Goal: Find specific page/section: Find specific page/section

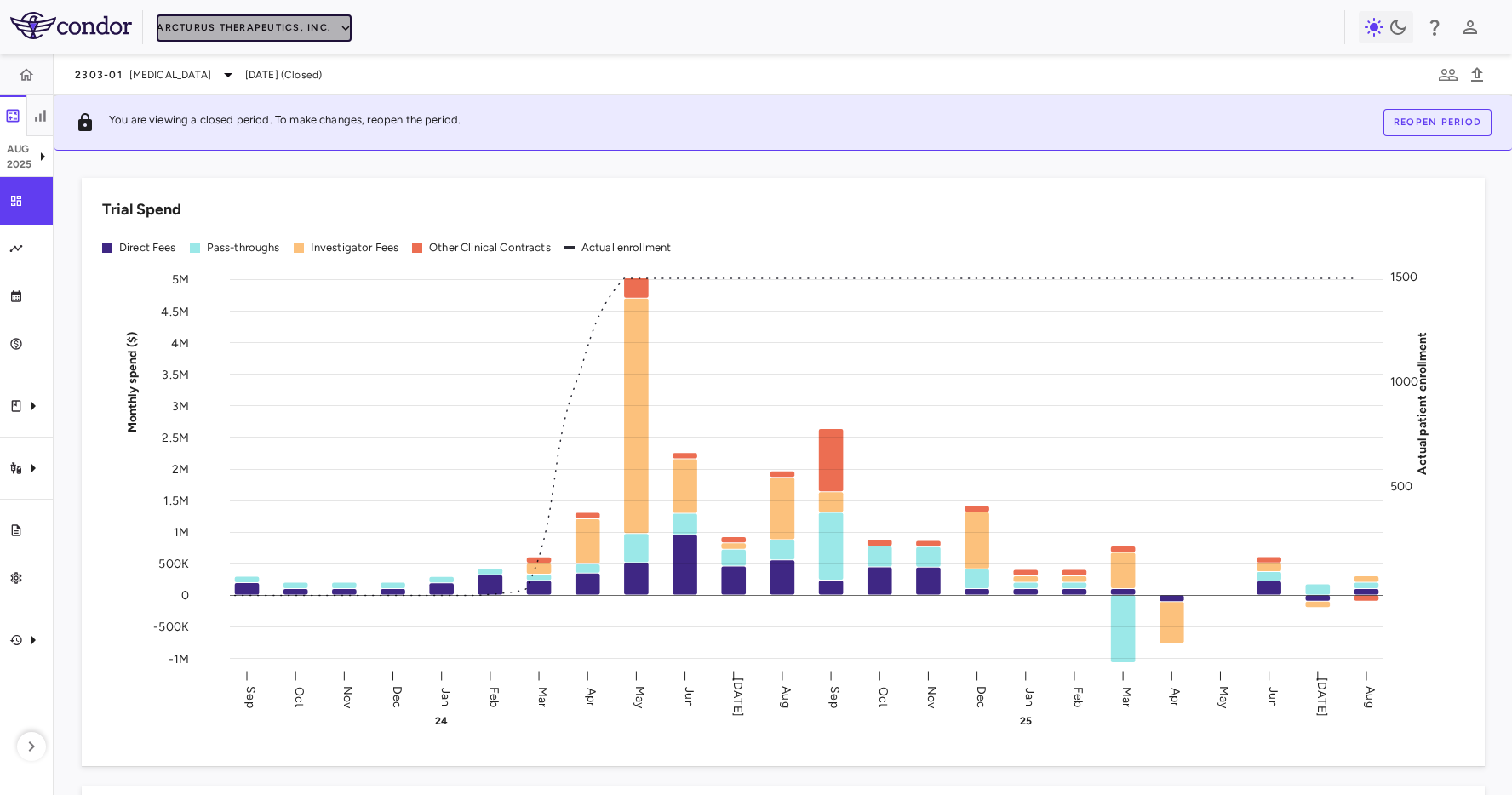
click at [239, 19] on button "Arcturus Therapeutics, Inc." at bounding box center [254, 27] width 195 height 27
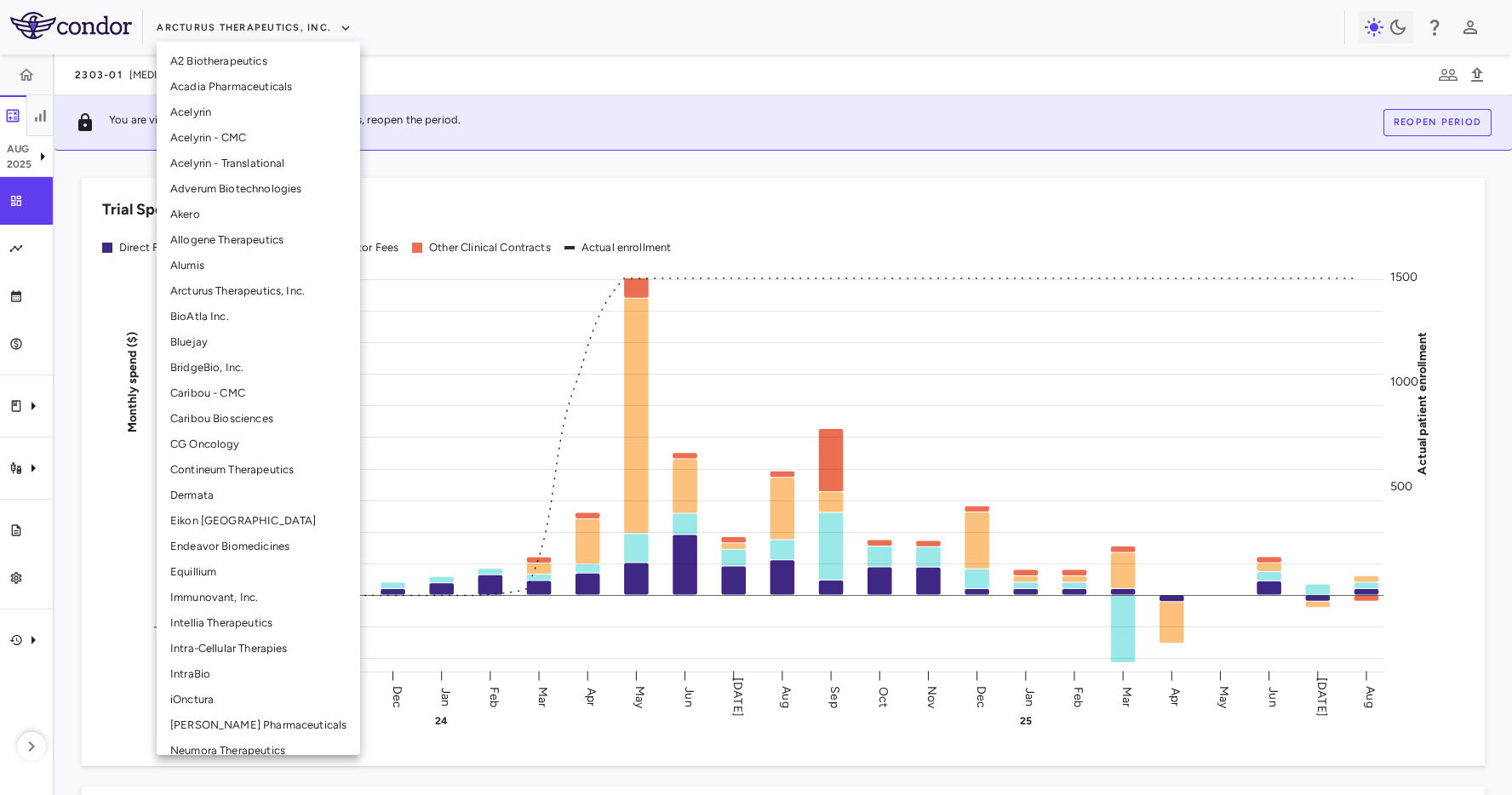
click at [239, 433] on li "CG Oncology" at bounding box center [258, 443] width 204 height 25
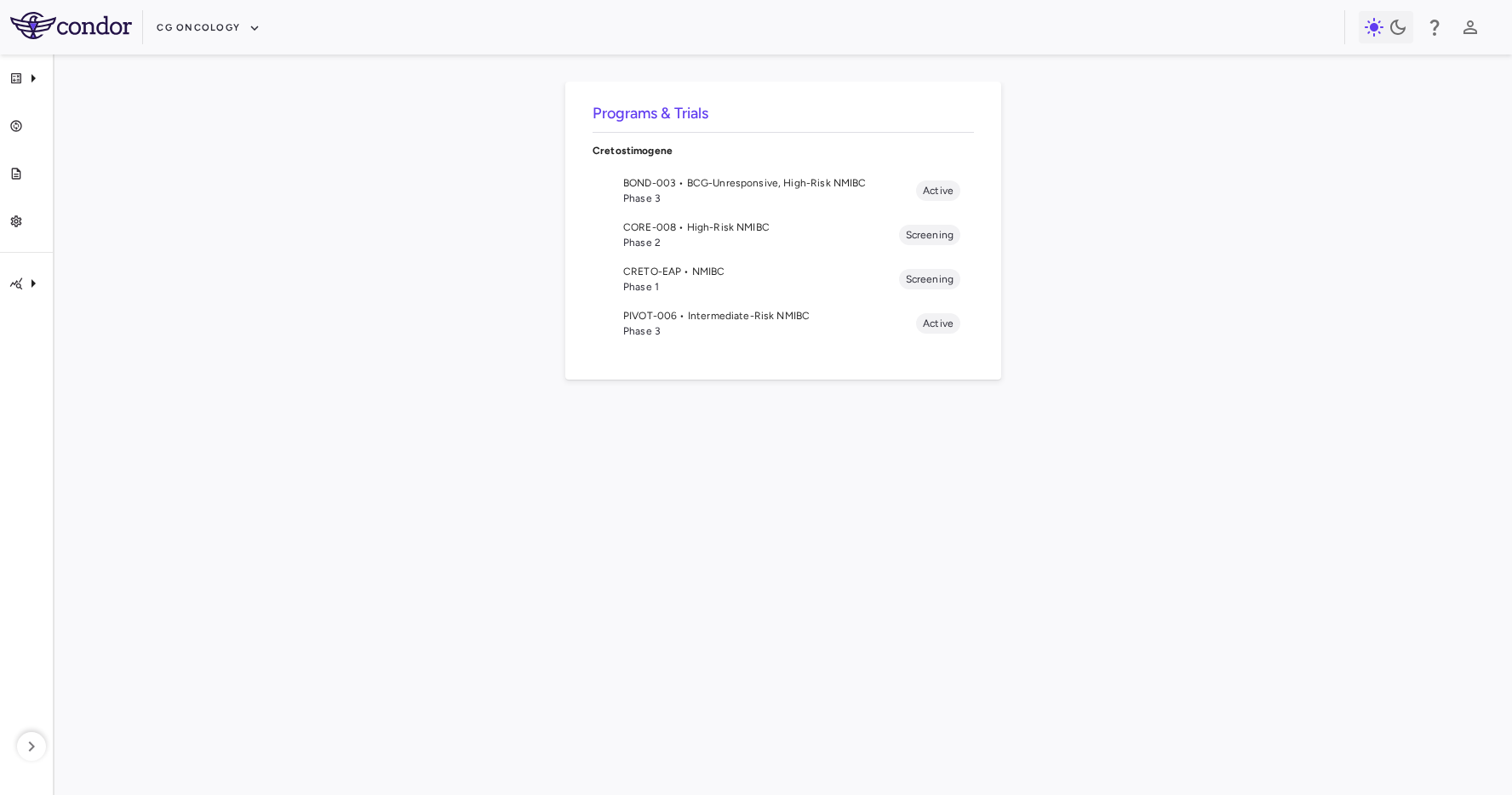
click at [678, 188] on span "BOND-003 • BCG-Unresponsive, High-Risk NMIBC" at bounding box center [769, 182] width 293 height 15
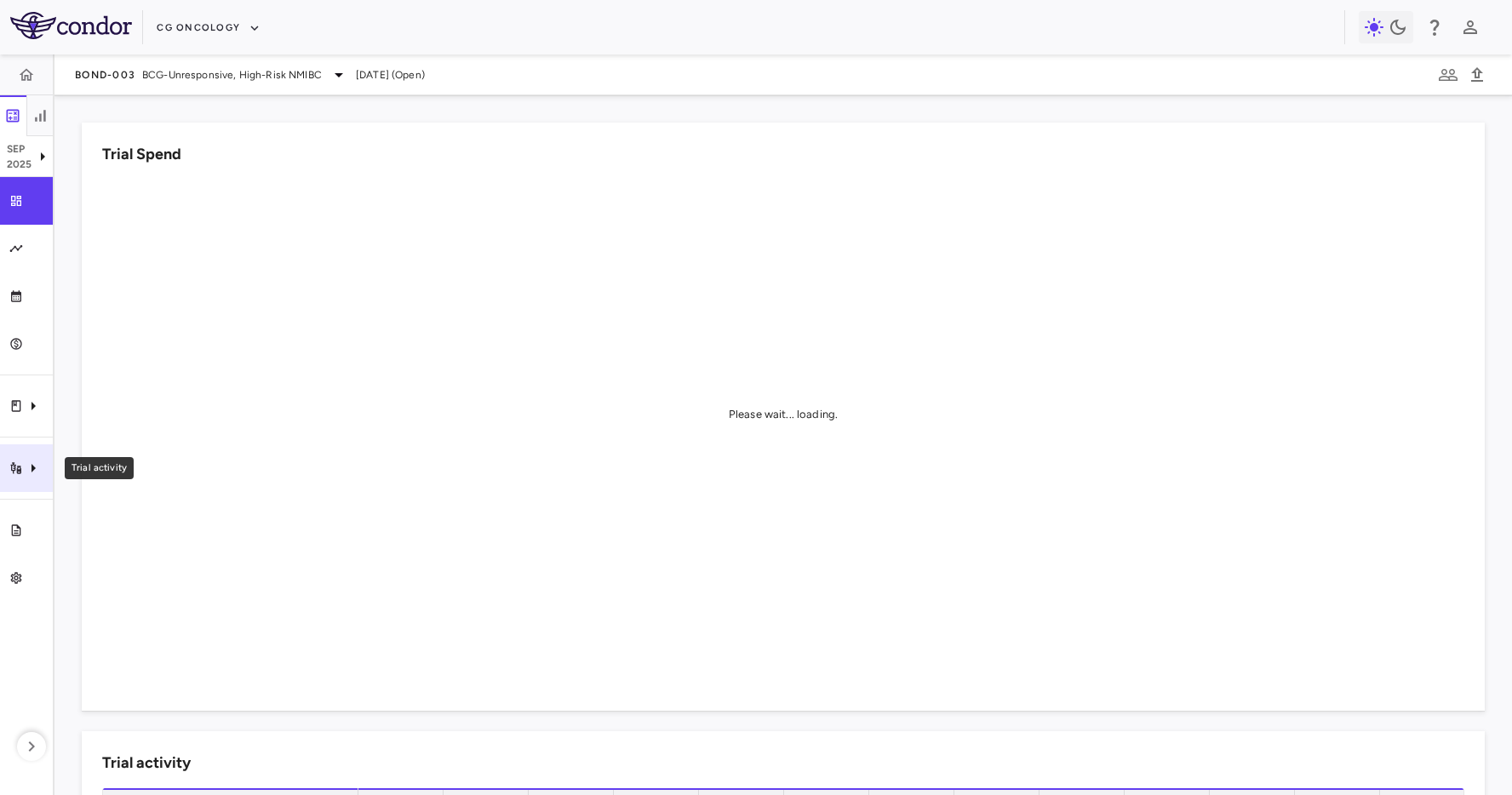
click at [13, 475] on div "Trial activity" at bounding box center [26, 468] width 52 height 48
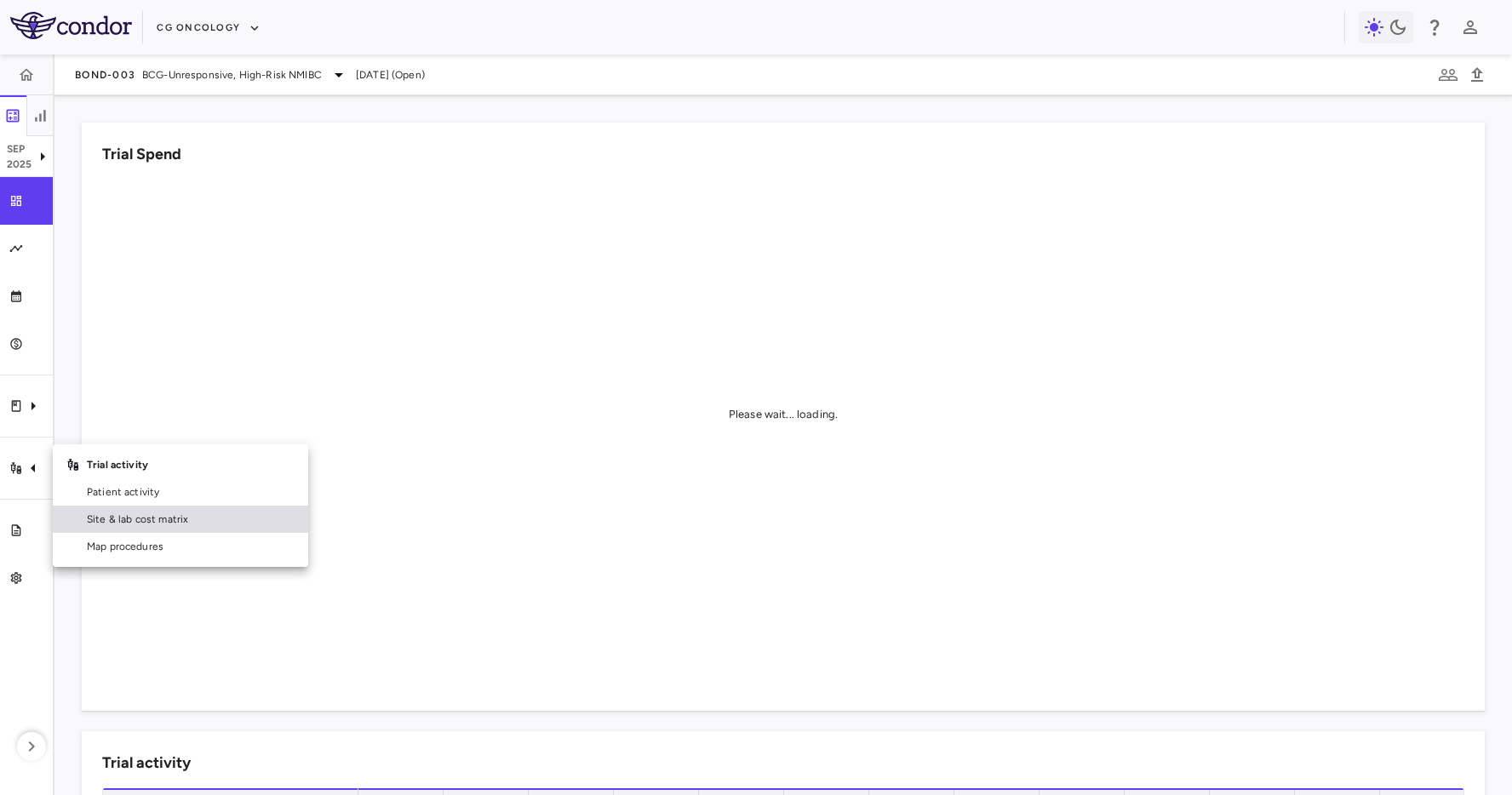
click at [80, 514] on link "Site & lab cost matrix" at bounding box center [180, 519] width 255 height 27
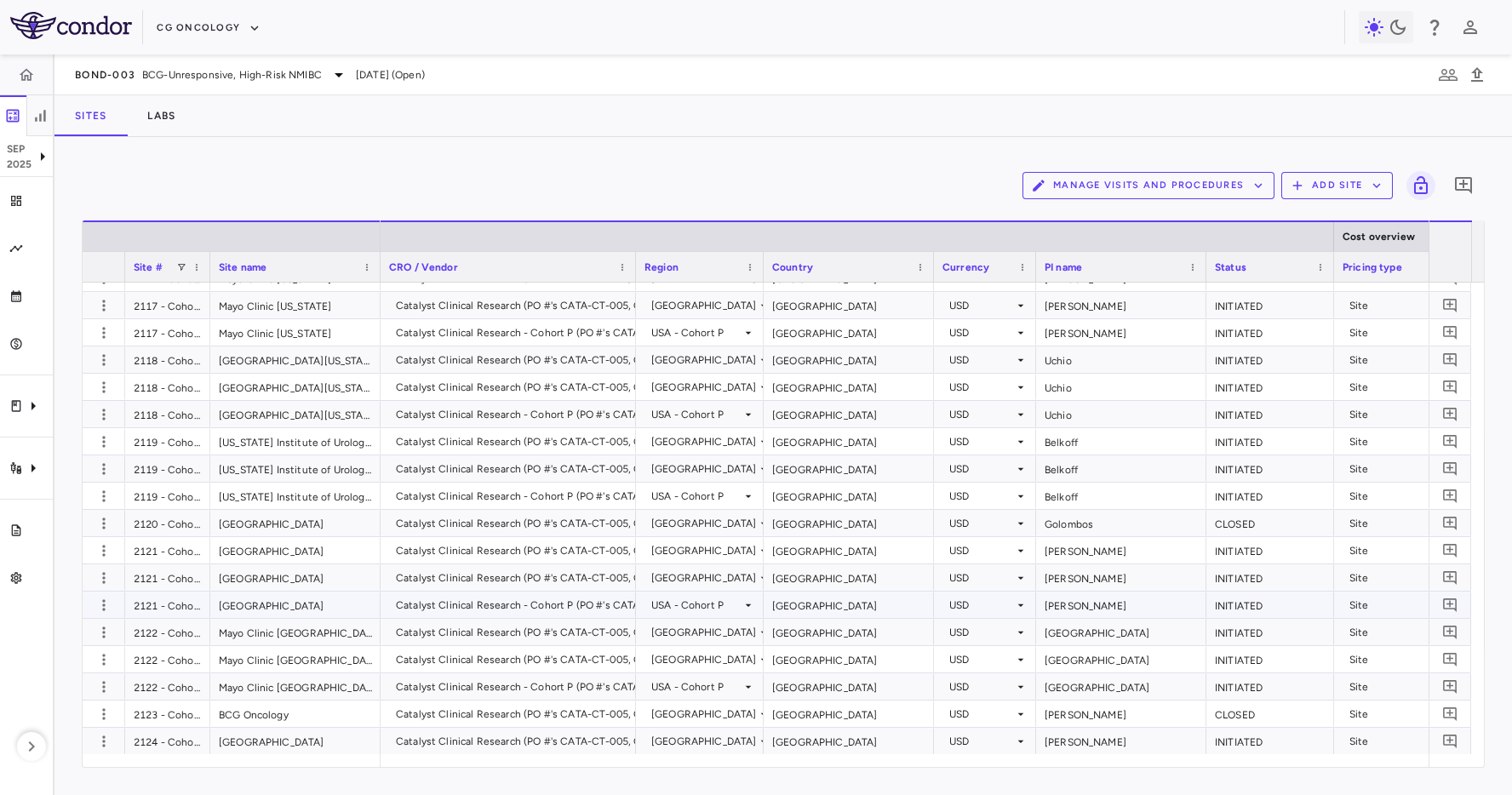
scroll to position [1054, 0]
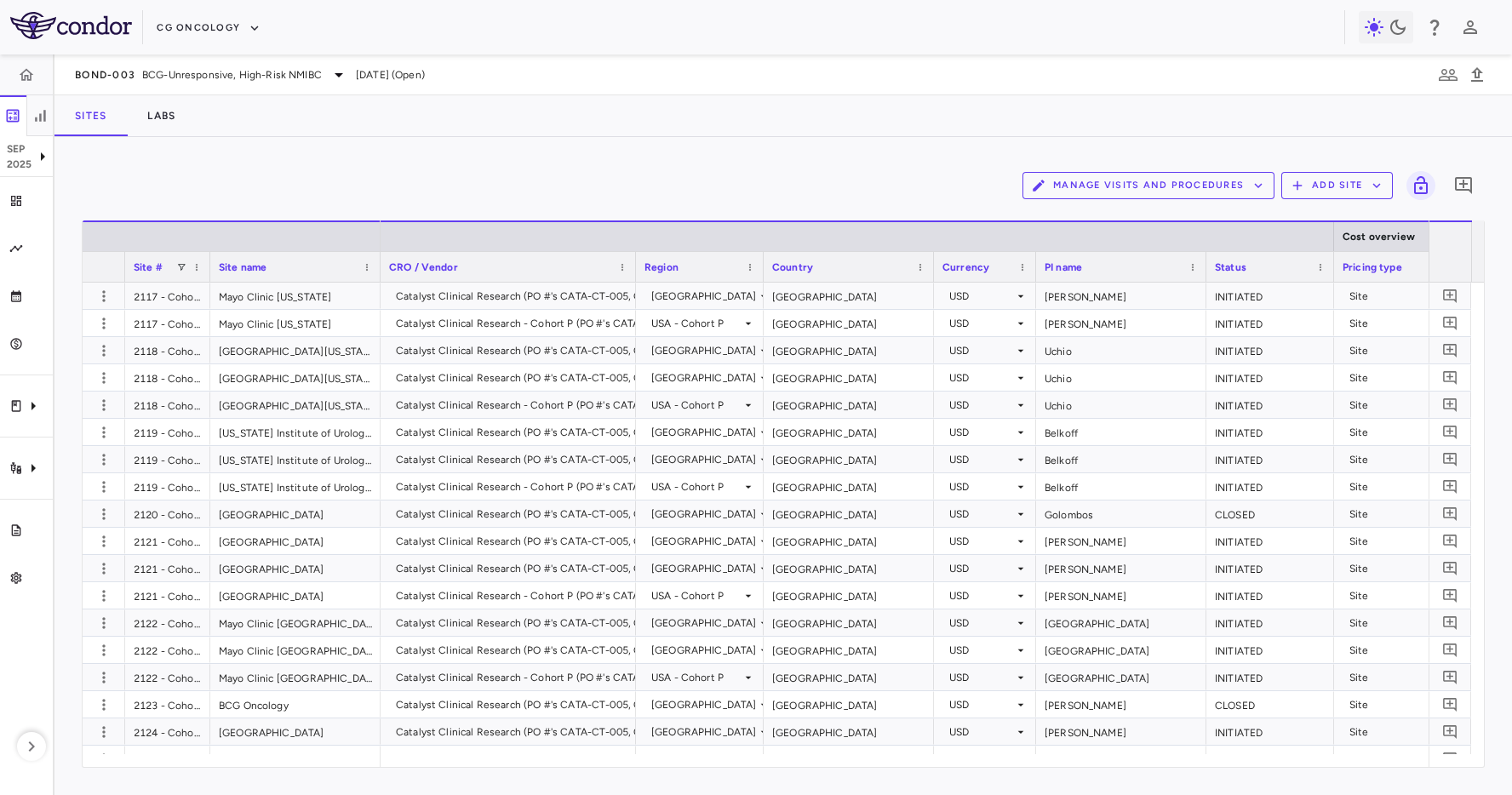
click at [187, 266] on div "Site #" at bounding box center [167, 267] width 68 height 30
click at [180, 269] on span at bounding box center [181, 267] width 10 height 10
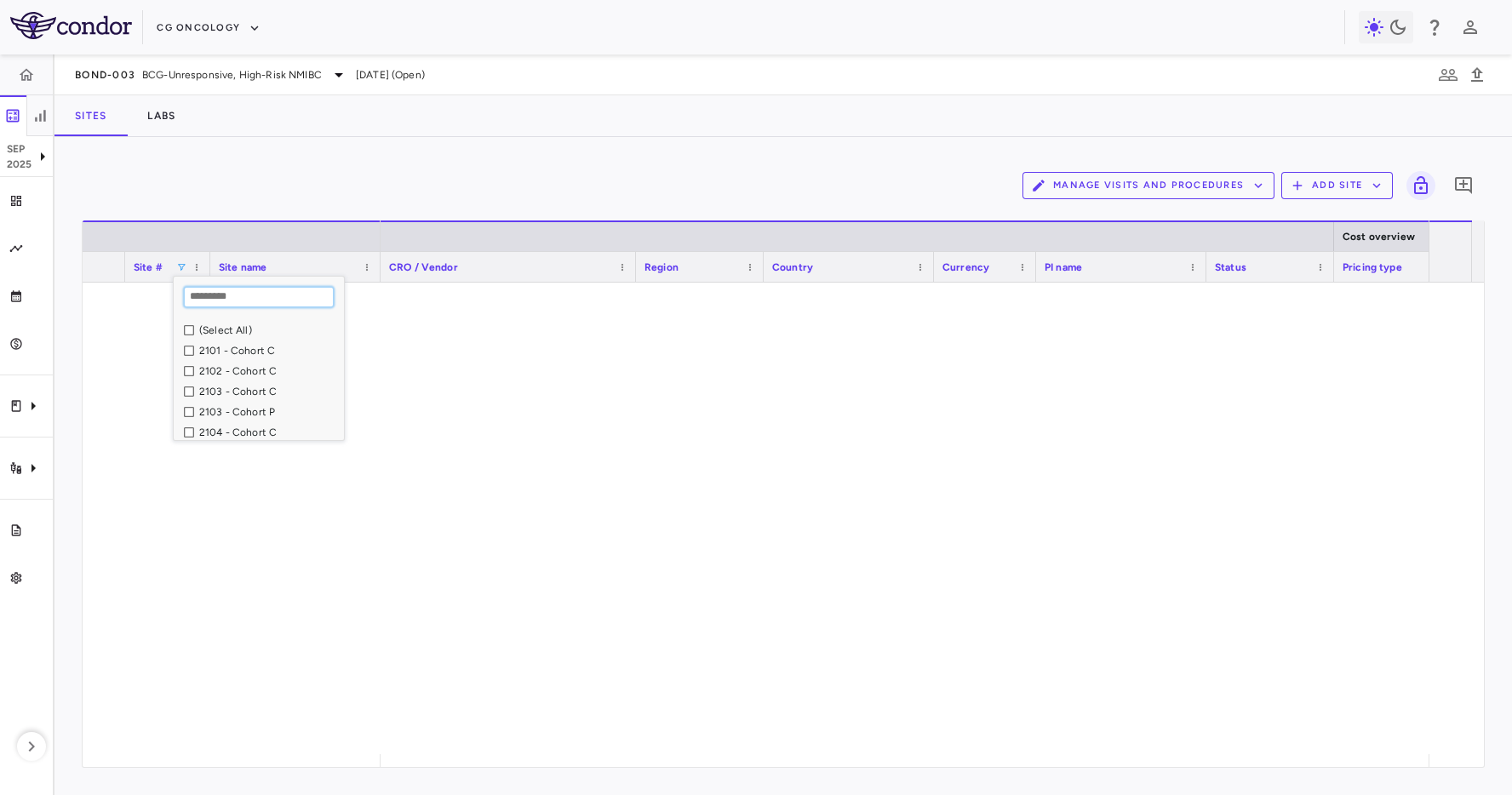
click at [224, 298] on input "Search filter values" at bounding box center [259, 297] width 150 height 21
type input "****"
click at [246, 346] on div "2119 - Cohort C" at bounding box center [269, 351] width 139 height 12
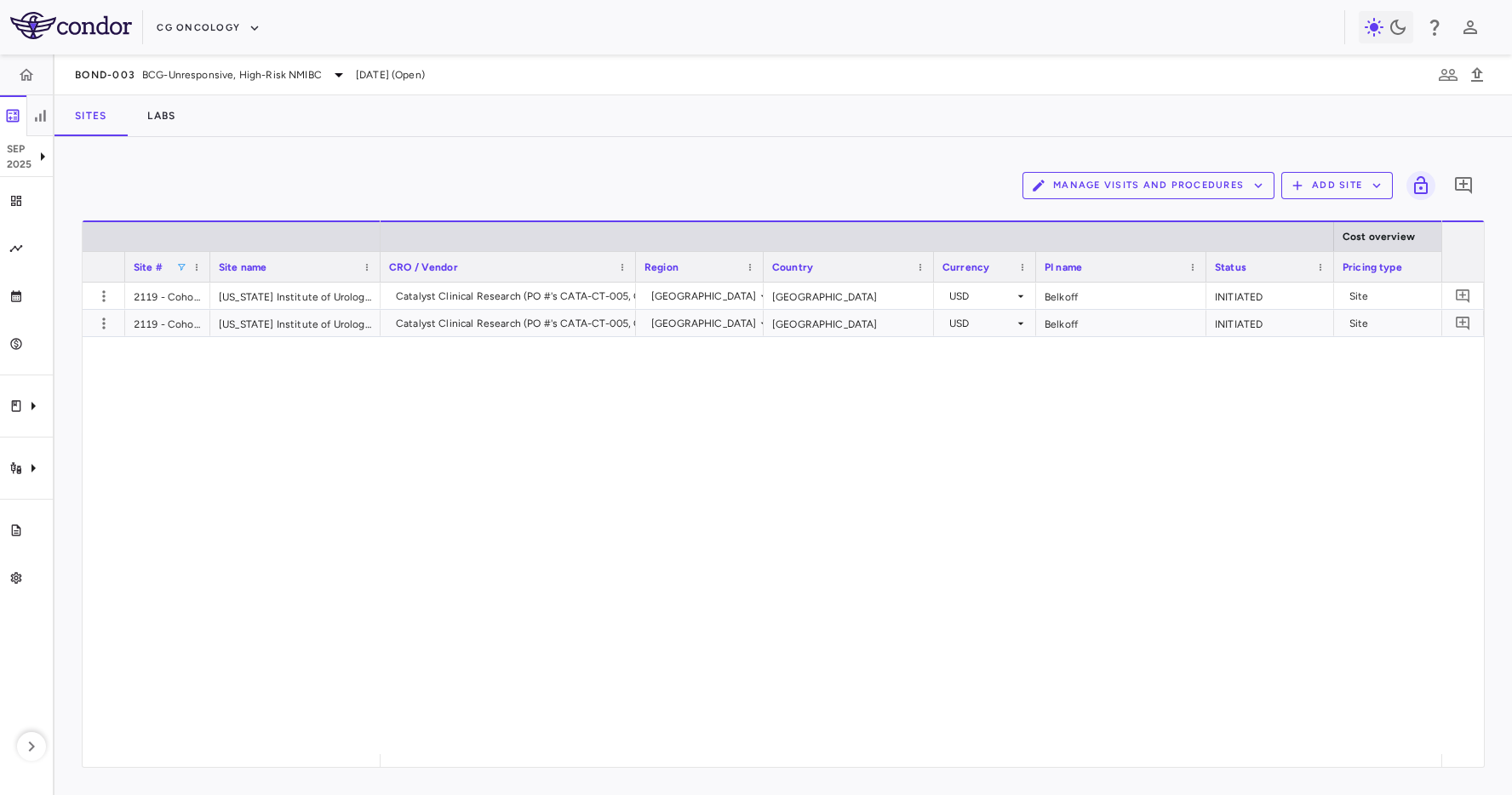
click at [560, 138] on div "Manage Visits and Procedures Add Site 0 Press ENTER to sort. Press ALT DOWN to …" at bounding box center [783, 466] width 1458 height 658
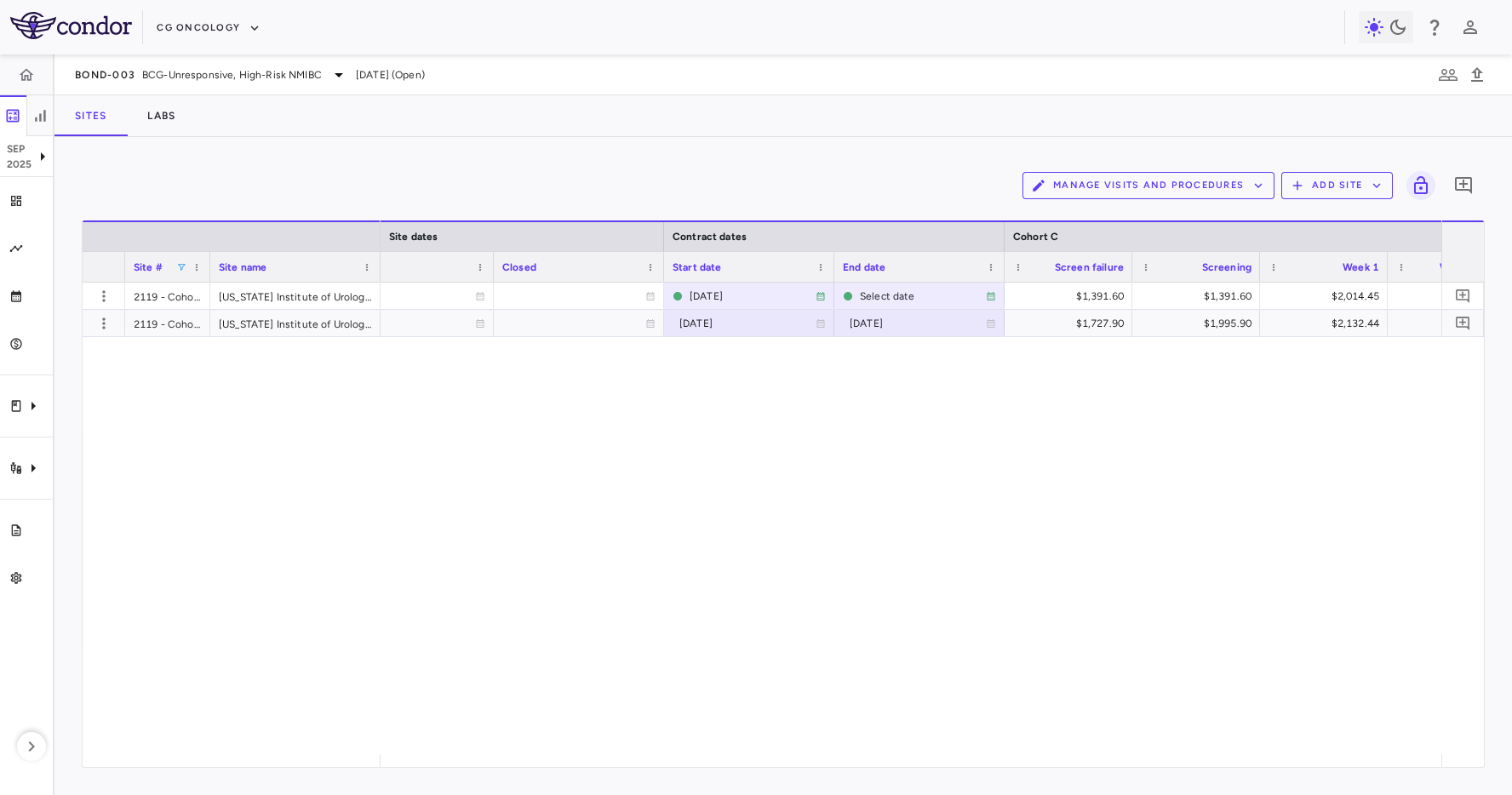
click at [987, 80] on div "BOND-003 BCG-Unresponsive, High-Risk NMIBC [DATE] (Open)" at bounding box center [783, 75] width 1458 height 41
drag, startPoint x: 288, startPoint y: 432, endPoint x: 317, endPoint y: 338, distance: 98.4
click at [289, 425] on div "2119 - Cohort C [US_STATE] Institute of Urology, PLLC 2119 - Cohort C [US_STATE…" at bounding box center [783, 518] width 1402 height 471
click at [718, 55] on div "BOND-003 BCG-Unresponsive, High-Risk NMIBC [DATE] (Open)" at bounding box center [783, 75] width 1458 height 41
click at [26, 81] on icon "button" at bounding box center [26, 75] width 17 height 17
